Goal: Navigation & Orientation: Find specific page/section

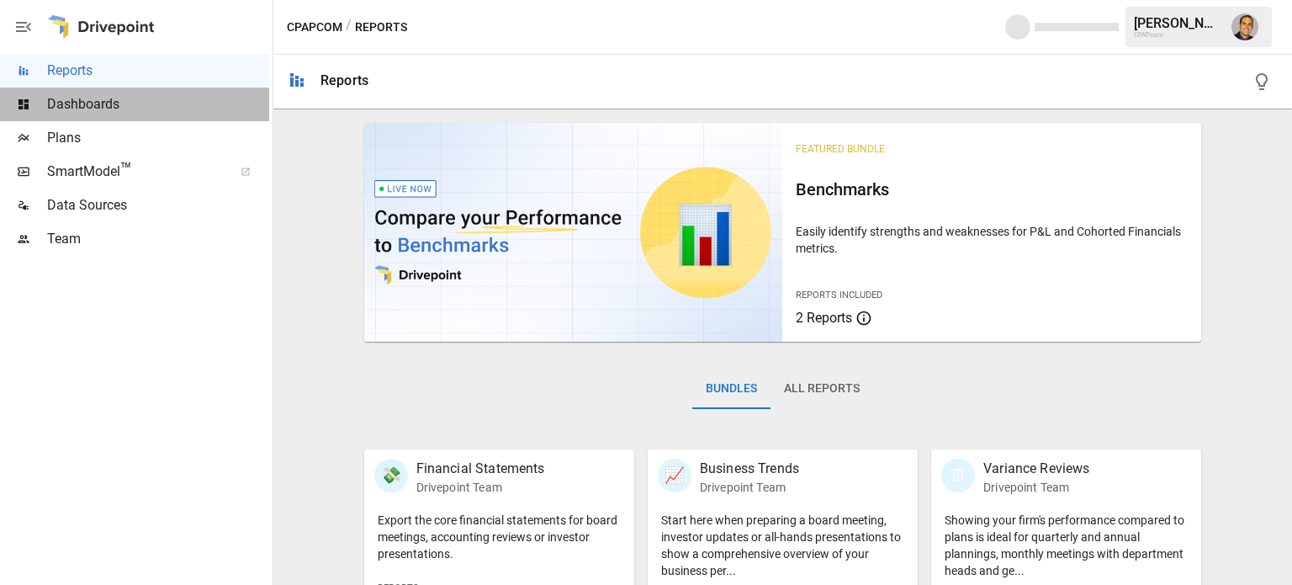
click at [111, 113] on span "Dashboards" at bounding box center [158, 104] width 222 height 20
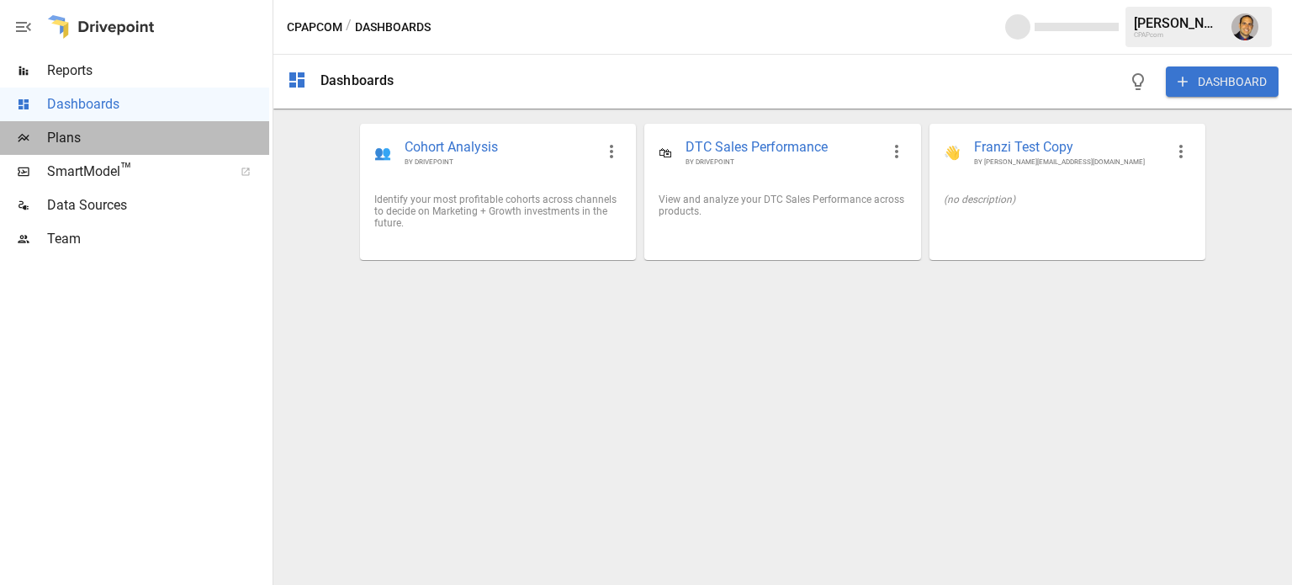
click at [89, 139] on span "Plans" at bounding box center [158, 138] width 222 height 20
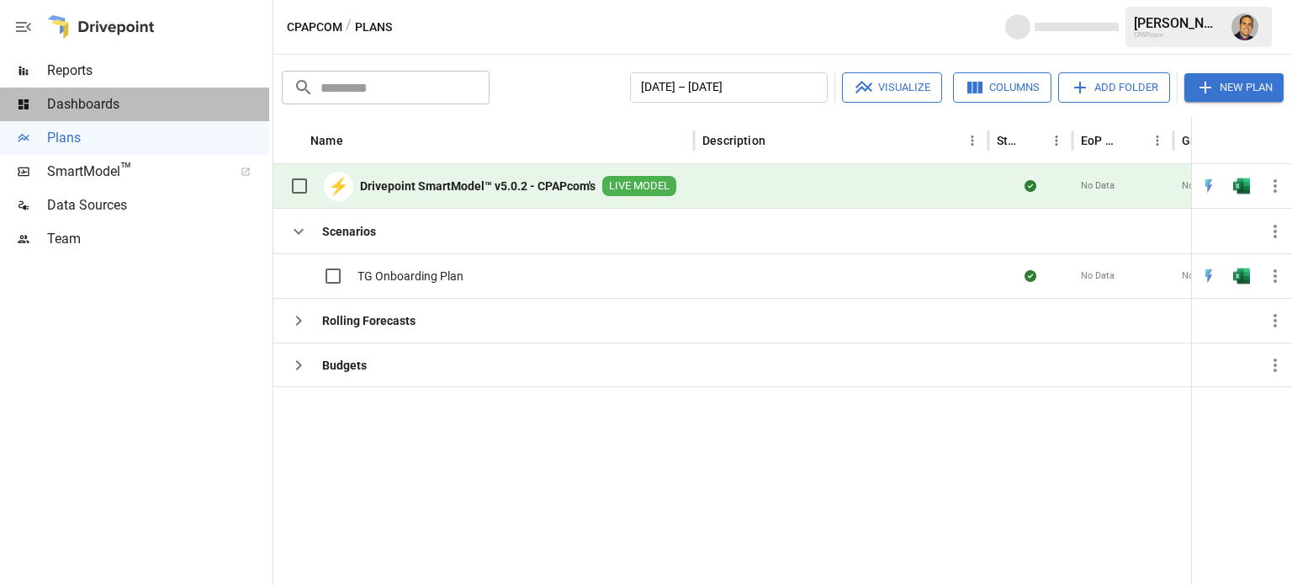
click at [93, 113] on span "Dashboards" at bounding box center [158, 104] width 222 height 20
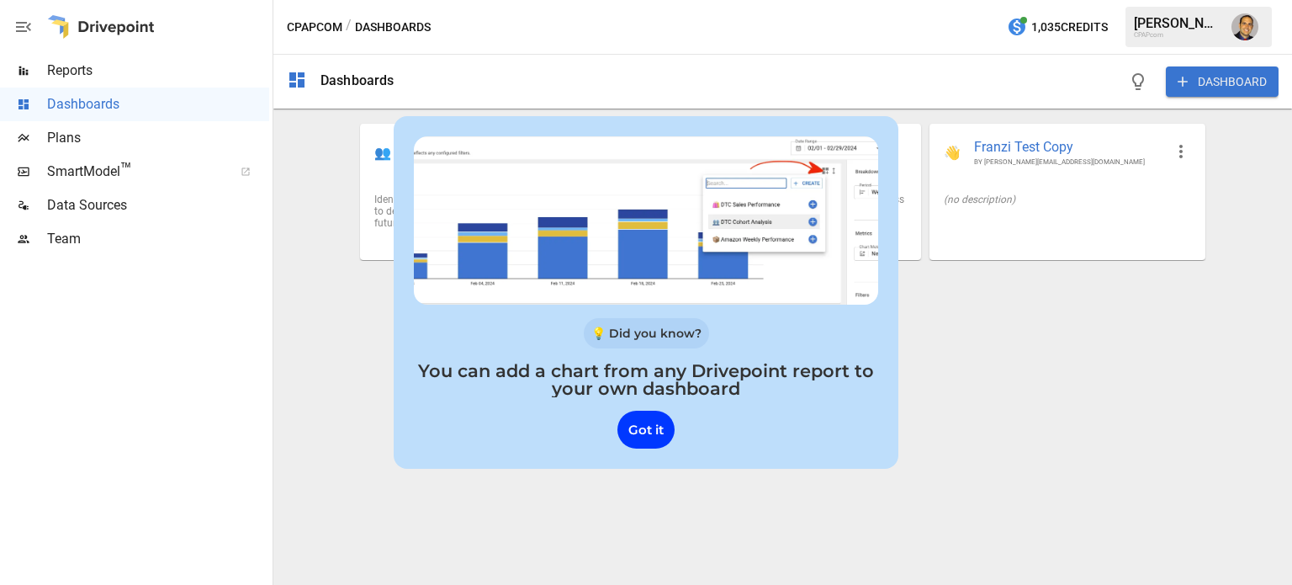
click at [554, 542] on div "Dashboards DASHBOARD 👥 Cohort Analysis BY DRIVEPOINT Identify your most profita…" at bounding box center [782, 320] width 1019 height 530
click at [291, 277] on div "Dashboards DASHBOARD 👥 Cohort Analysis BY DRIVEPOINT Identify your most profita…" at bounding box center [782, 320] width 1019 height 530
click at [637, 436] on div "Got it" at bounding box center [645, 429] width 57 height 38
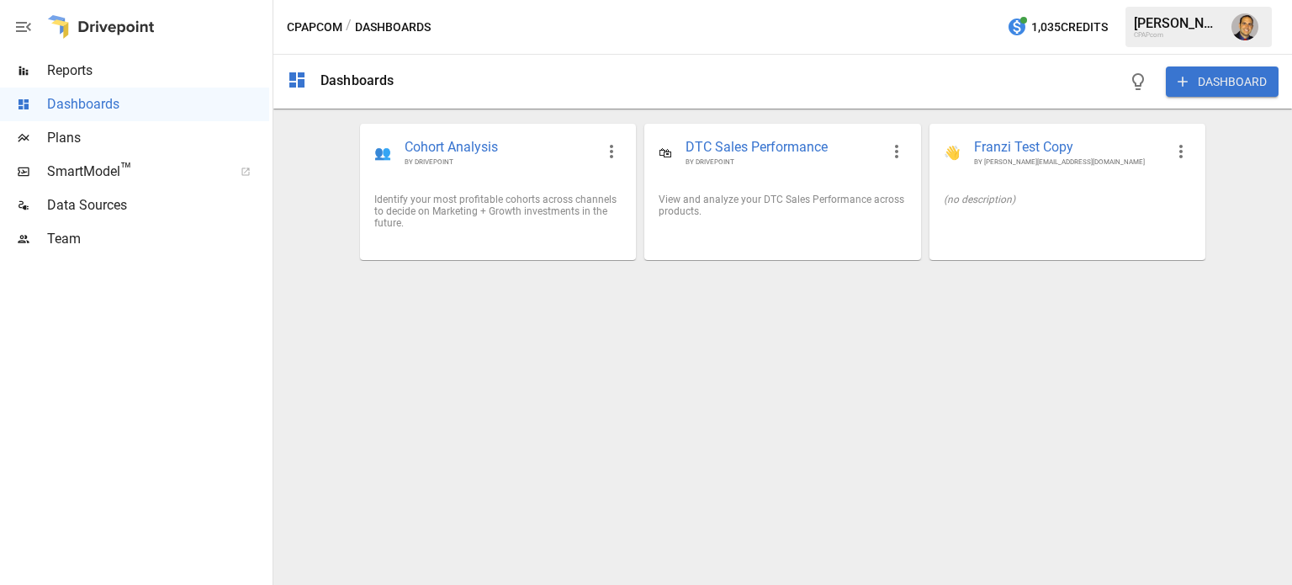
click at [68, 139] on span "Plans" at bounding box center [158, 138] width 222 height 20
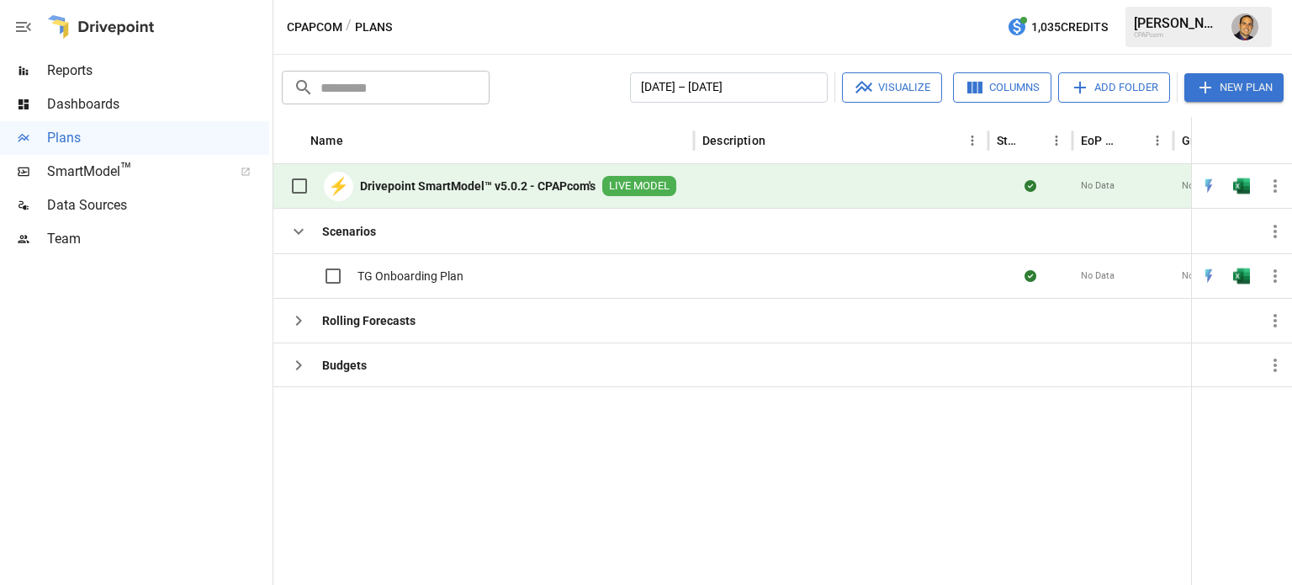
click at [386, 187] on b "Drivepoint SmartModel™ v5.0.2 - CPAPcom's" at bounding box center [478, 185] width 236 height 17
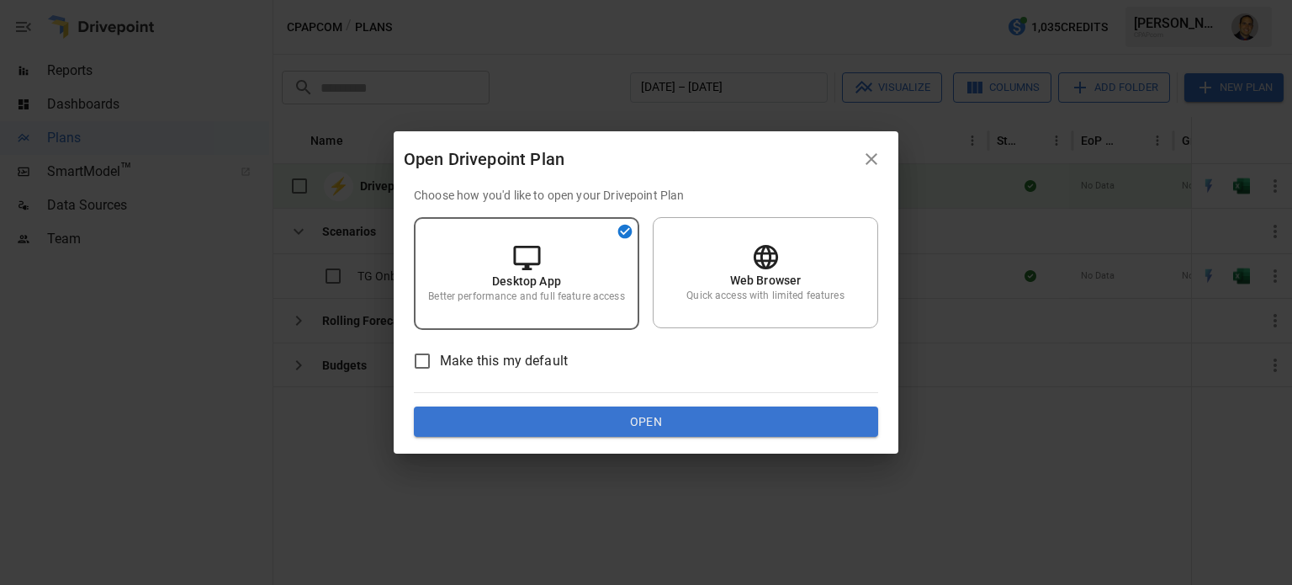
click at [606, 431] on button "Open" at bounding box center [646, 421] width 464 height 30
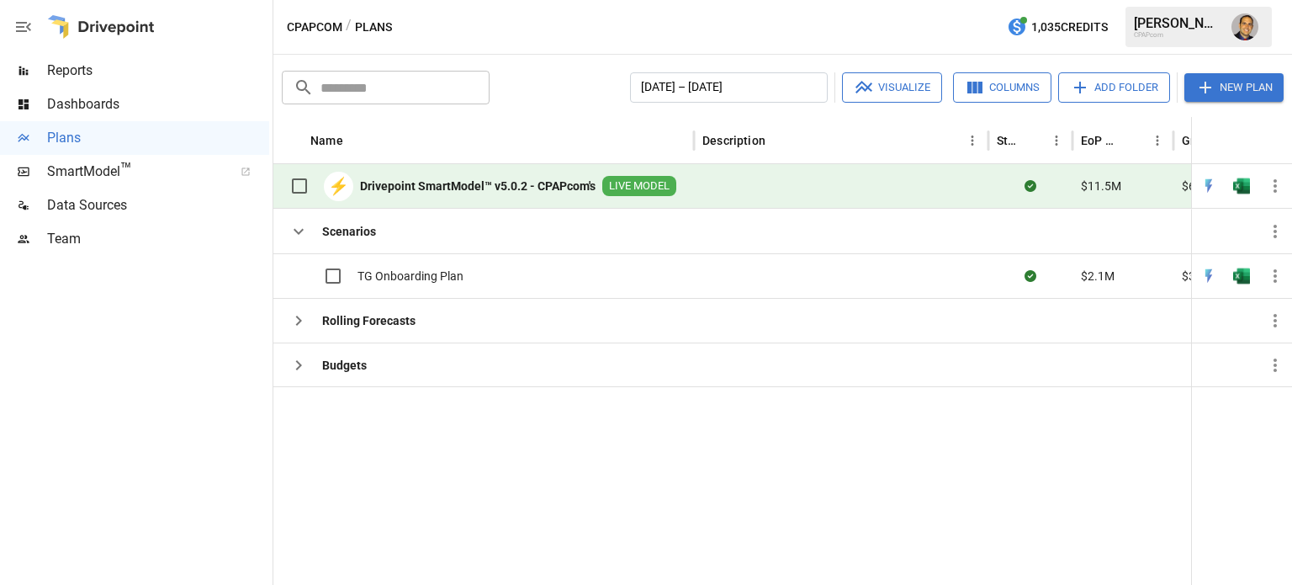
click at [459, 188] on b "Drivepoint SmartModel™ v5.0.2 - CPAPcom's" at bounding box center [478, 185] width 236 height 17
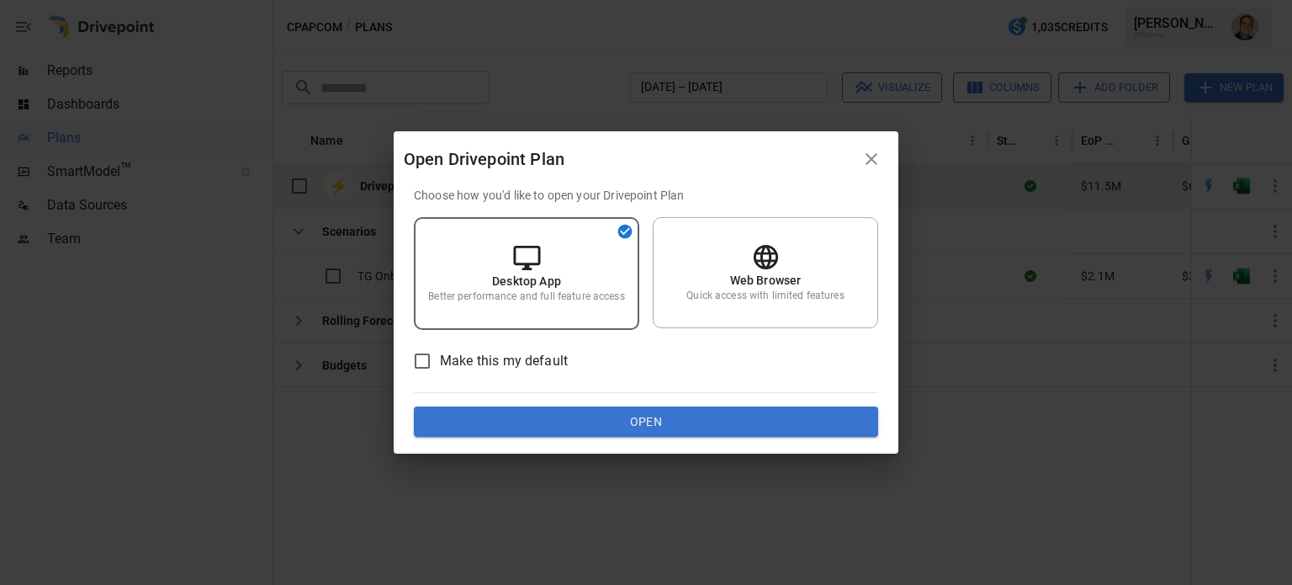
click at [599, 424] on button "Open" at bounding box center [646, 421] width 464 height 30
